Goal: Find specific page/section: Find specific page/section

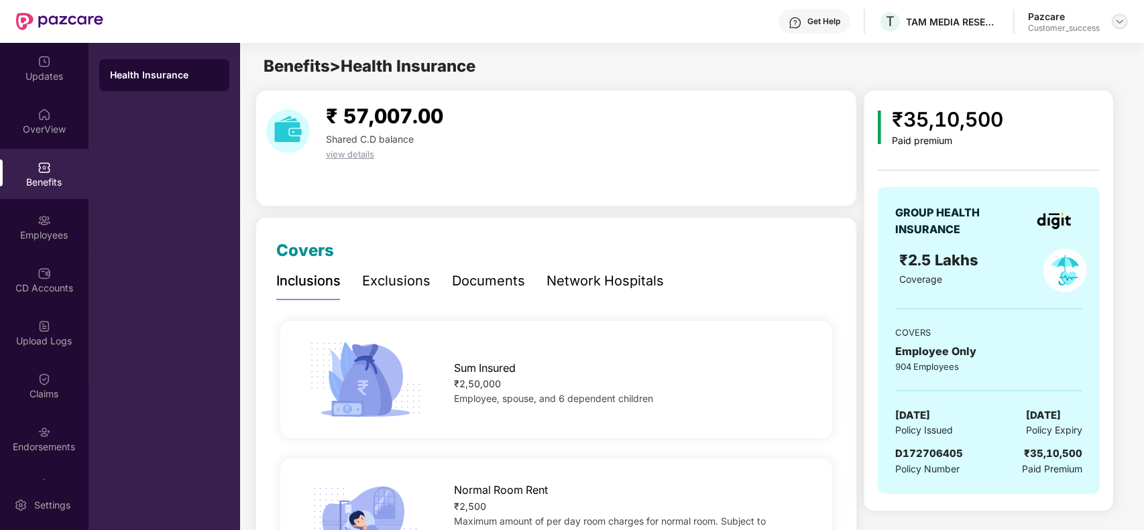
scroll to position [39, 0]
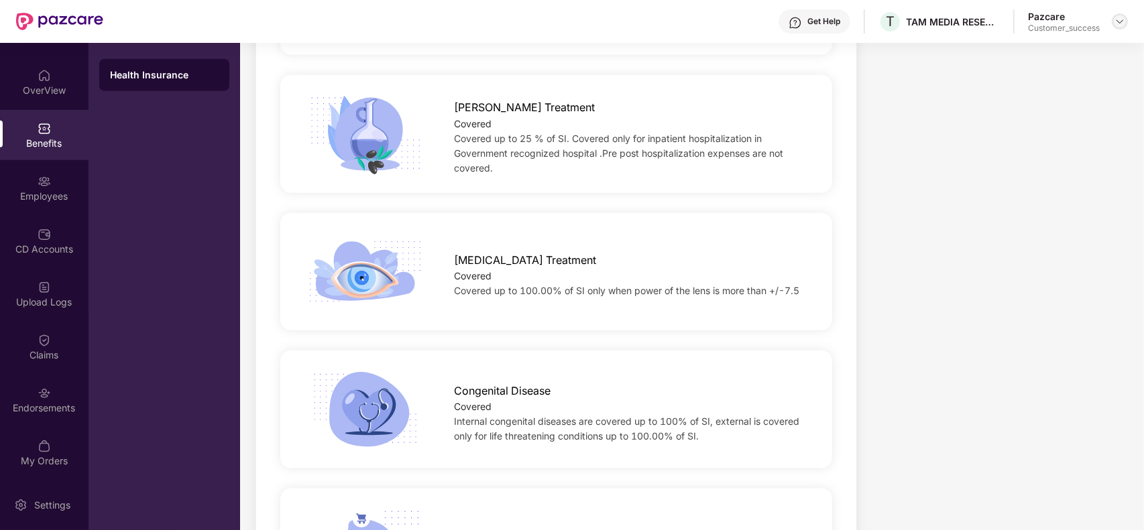
click at [1124, 17] on img at bounding box center [1119, 21] width 11 height 11
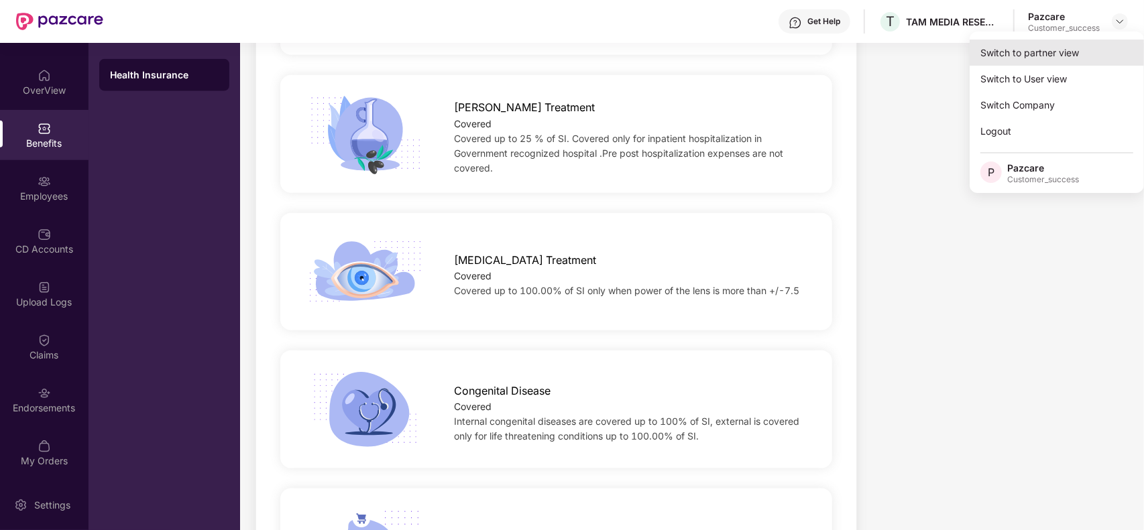
click at [1069, 54] on div "Switch to partner view" at bounding box center [1056, 53] width 174 height 26
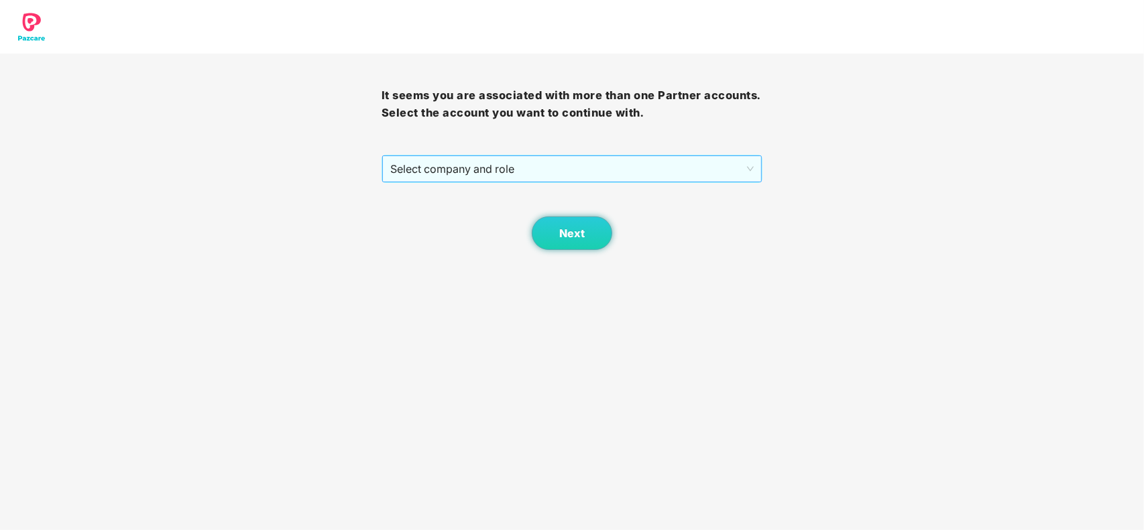
click at [506, 176] on span "Select company and role" at bounding box center [572, 168] width 364 height 25
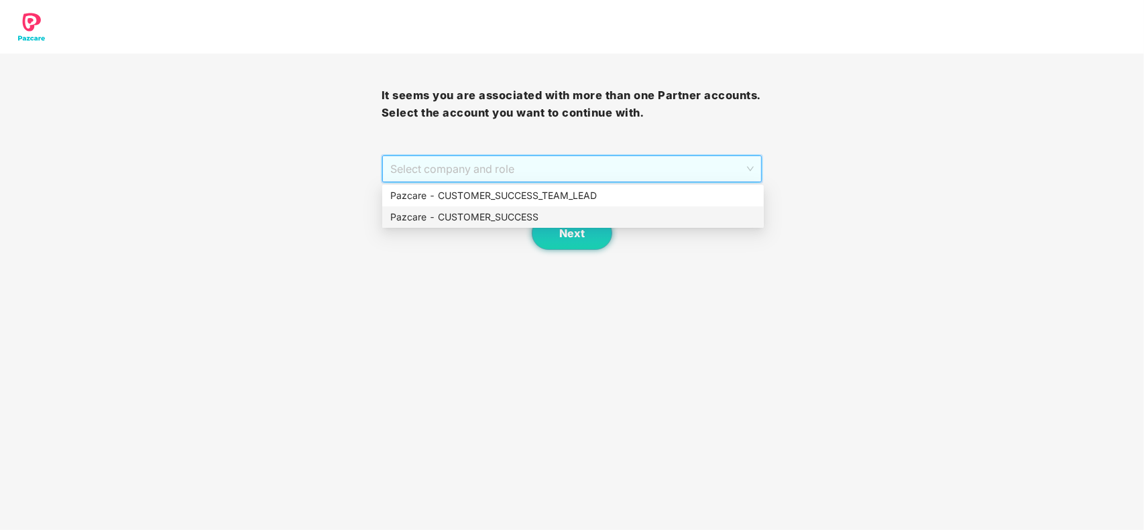
click at [497, 217] on div "Pazcare - CUSTOMER_SUCCESS" at bounding box center [572, 217] width 365 height 15
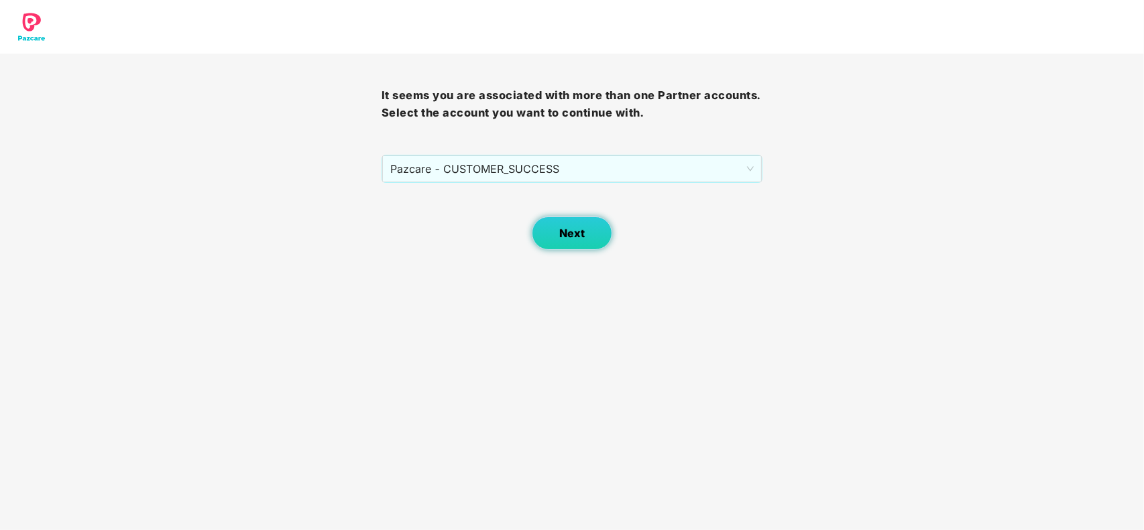
click at [567, 225] on button "Next" at bounding box center [572, 234] width 80 height 34
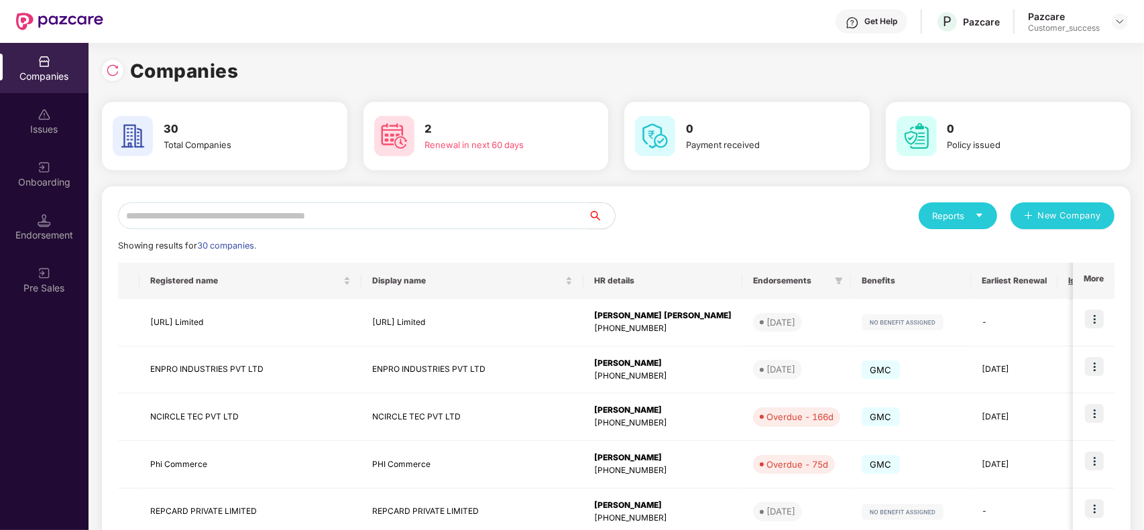
click at [312, 218] on input "text" at bounding box center [353, 215] width 470 height 27
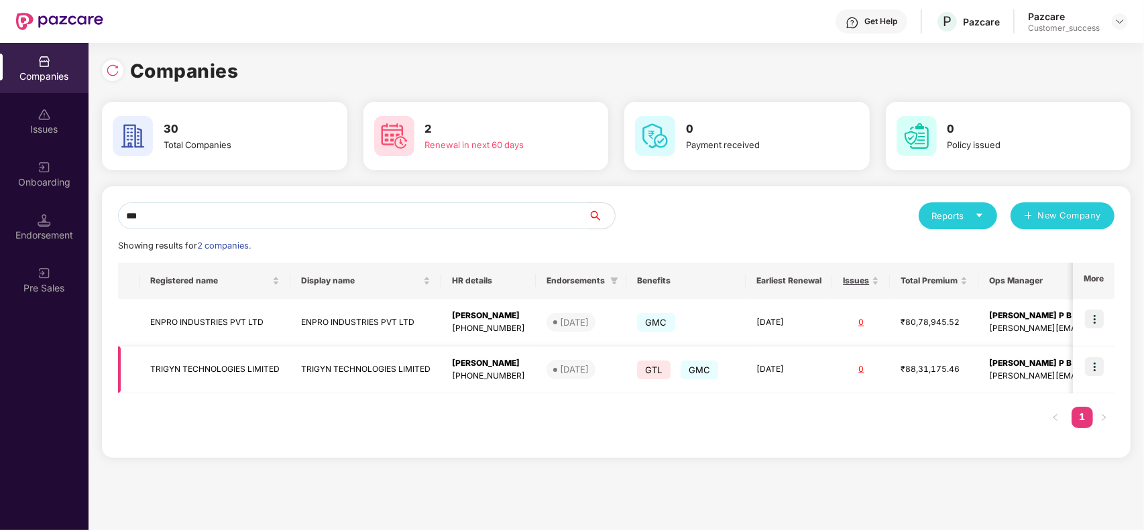
type input "***"
click at [1097, 372] on img at bounding box center [1094, 366] width 19 height 19
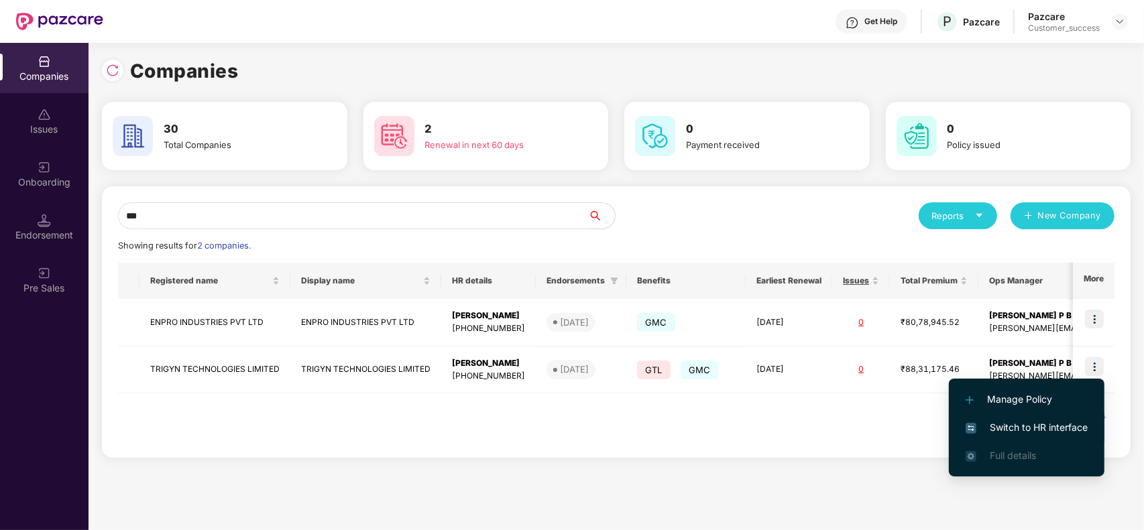
click at [1030, 422] on span "Switch to HR interface" at bounding box center [1026, 427] width 122 height 15
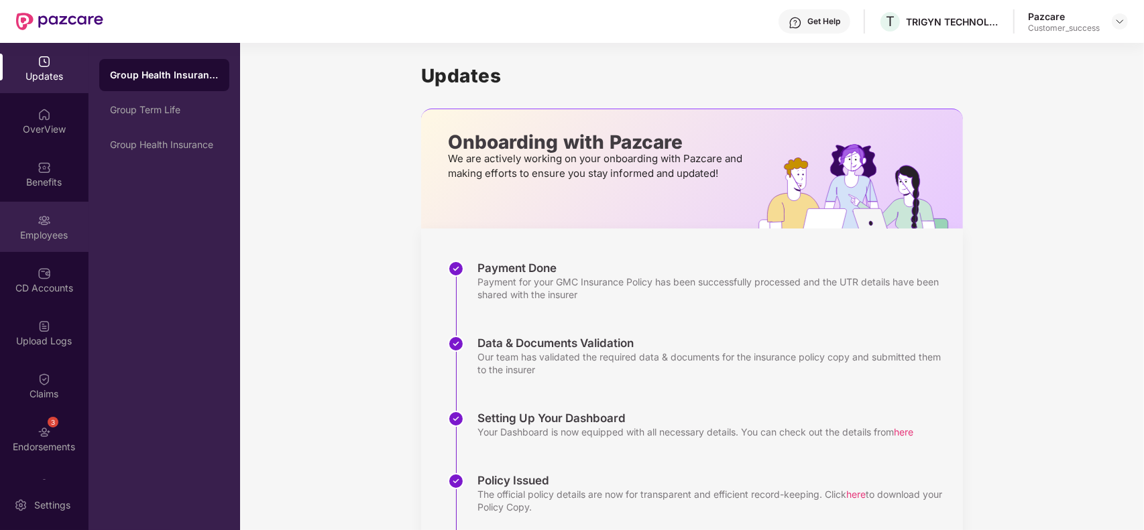
click at [58, 226] on div "Employees" at bounding box center [44, 227] width 88 height 50
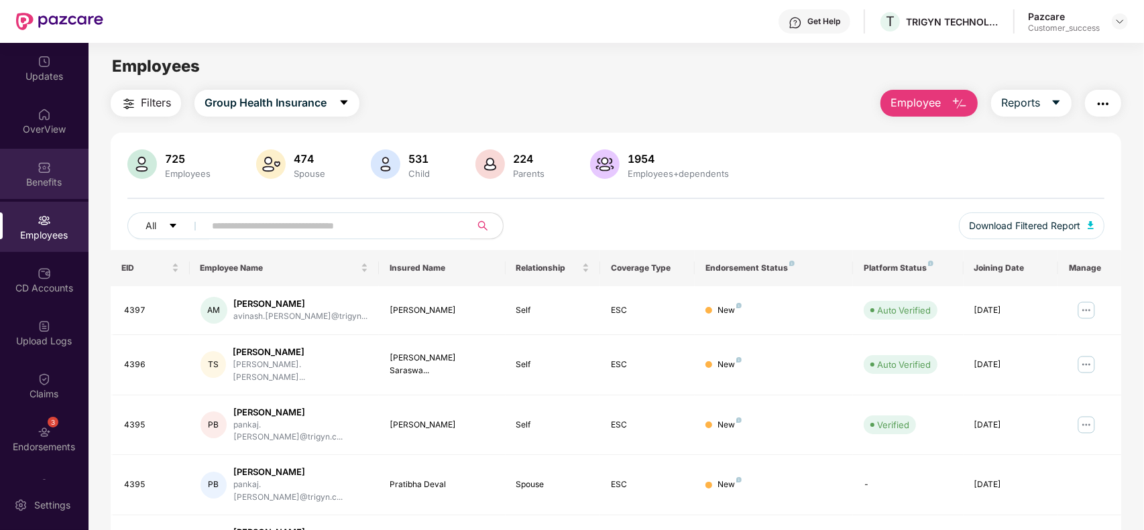
click at [60, 184] on div "Benefits" at bounding box center [44, 182] width 88 height 13
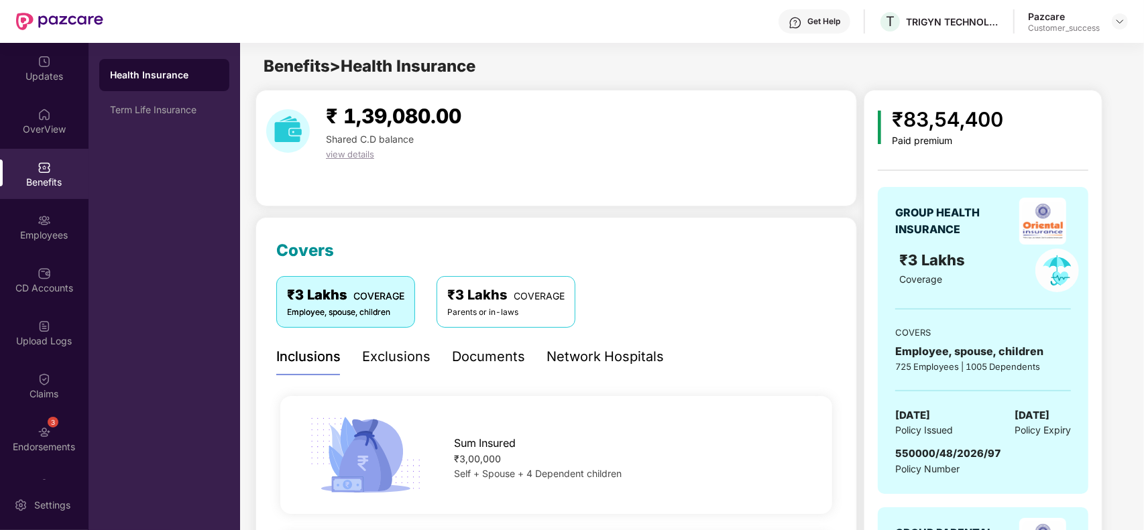
click at [994, 242] on div "GROUP HEALTH INSURANCE ₹3 Lakhs Coverage COVERS Employee, spouse, children 725 …" at bounding box center [983, 340] width 210 height 307
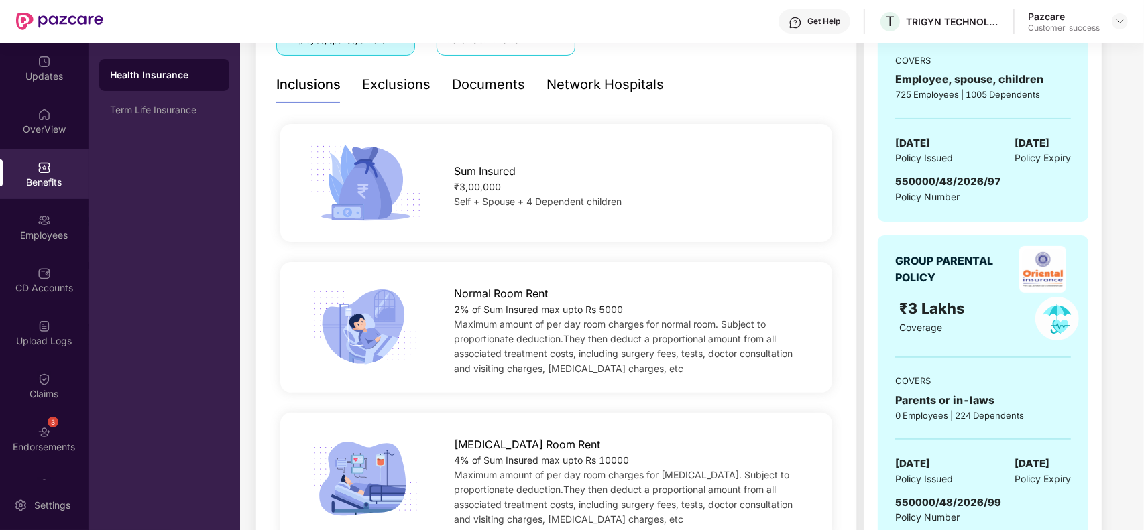
scroll to position [302, 0]
